Goal: Transaction & Acquisition: Purchase product/service

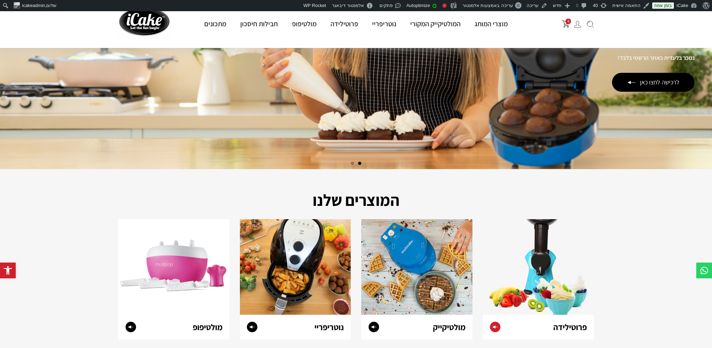
scroll to position [152, 0]
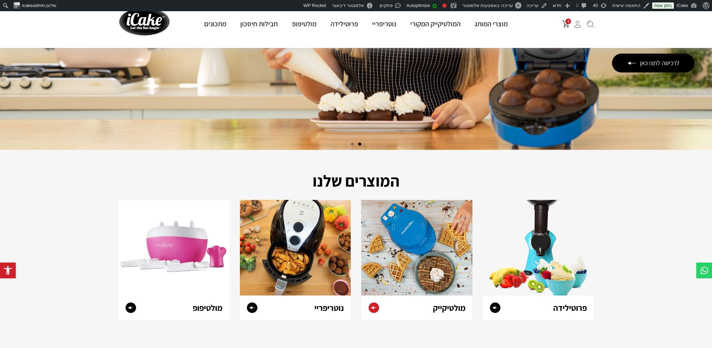
click at [440, 246] on img at bounding box center [416, 248] width 111 height 96
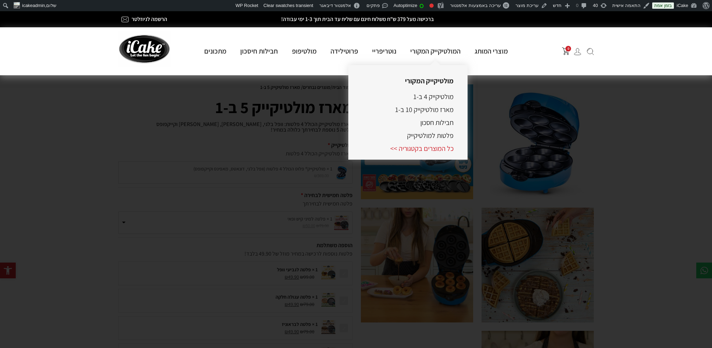
click at [440, 150] on link "כל המוצרים בקטגוריה >>" at bounding box center [421, 148] width 63 height 9
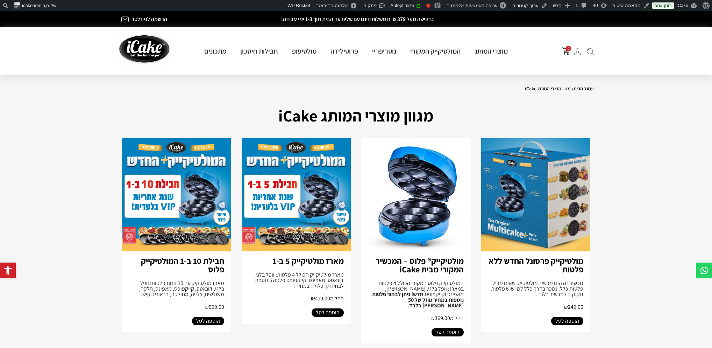
click at [426, 212] on img at bounding box center [415, 194] width 109 height 113
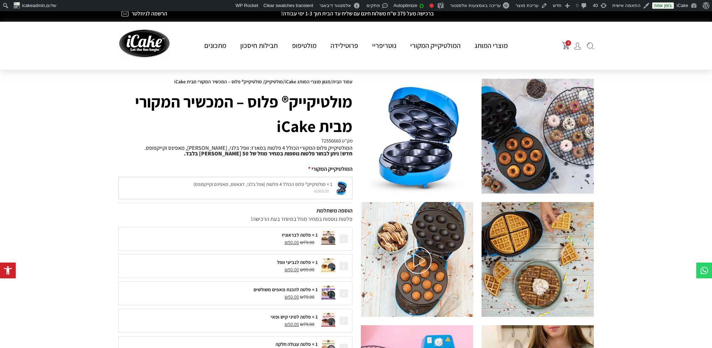
scroll to position [5, 0]
